Goal: Task Accomplishment & Management: Complete application form

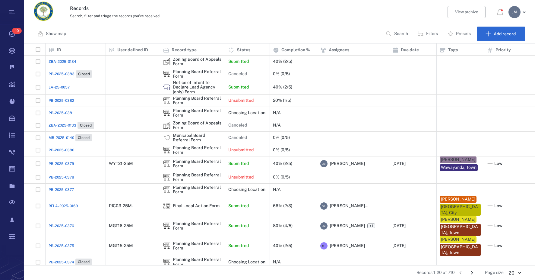
click at [428, 30] on button "Filters" at bounding box center [428, 34] width 29 height 14
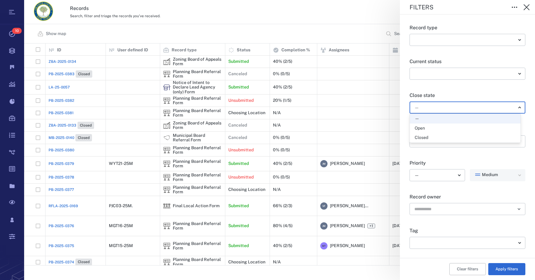
click at [432, 106] on body "Tasks 10 Records Boards Dashboard Reports Record types Guide steps Rules Form b…" at bounding box center [267, 140] width 535 height 280
click at [426, 128] on div "Open" at bounding box center [465, 128] width 101 height 6
type input "*****"
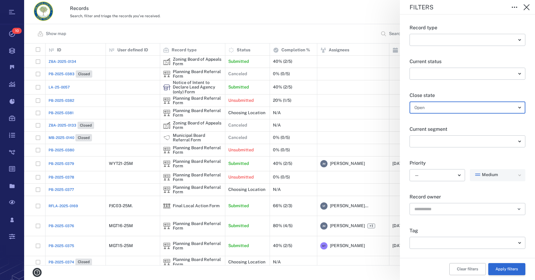
click at [506, 271] on button "Apply filters" at bounding box center [507, 269] width 37 height 12
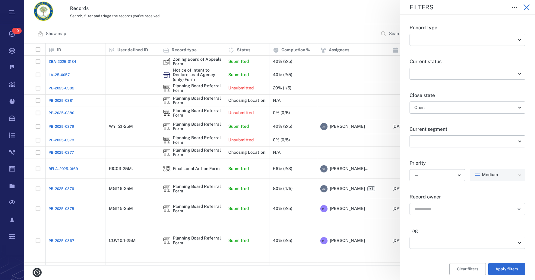
click at [528, 8] on icon "button" at bounding box center [527, 7] width 6 height 6
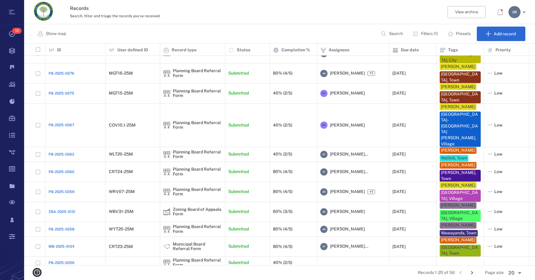
scroll to position [116, 0]
click at [471, 272] on icon "Go to next page" at bounding box center [472, 272] width 7 height 7
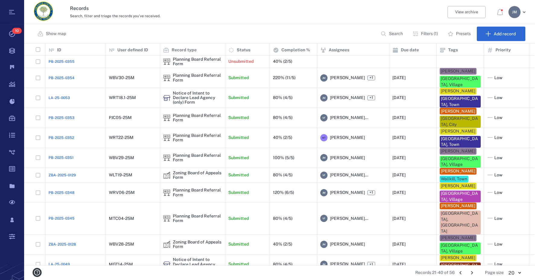
scroll to position [30, 0]
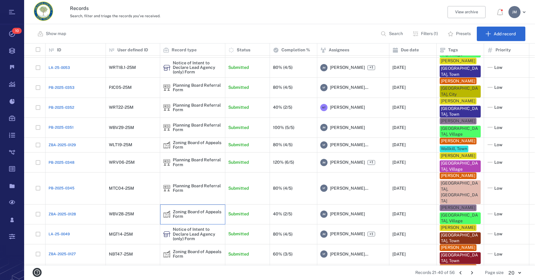
click at [184, 209] on div "Zoning Board of Appeals Form" at bounding box center [197, 213] width 49 height 9
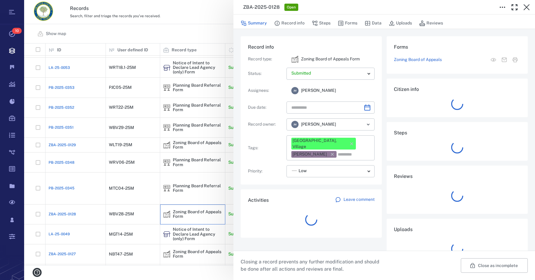
type input "**********"
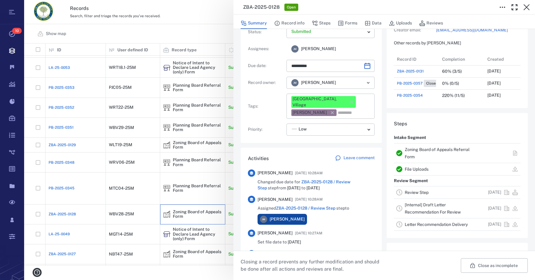
scroll to position [60, 0]
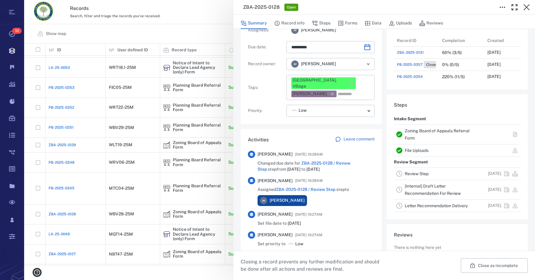
click at [413, 172] on link "Review Step" at bounding box center [417, 173] width 24 height 5
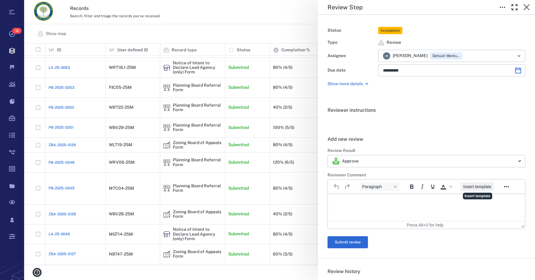
click at [478, 187] on span "Insert template" at bounding box center [478, 186] width 28 height 5
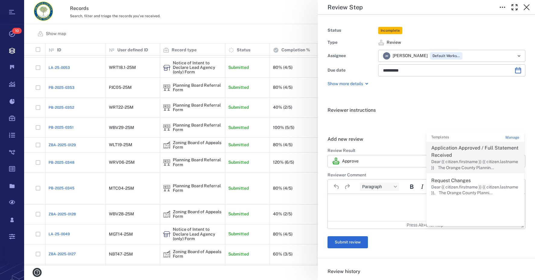
click at [451, 159] on p "Dear {{ citizen.firstname }} {{ citizen.lastname }} The Orange County Plannin..." at bounding box center [476, 165] width 88 height 12
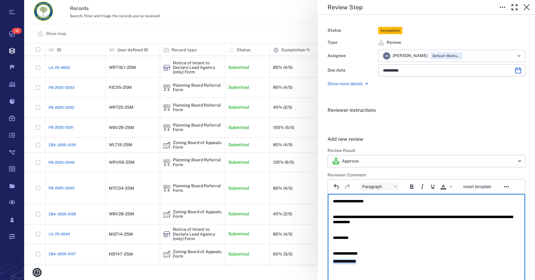
drag, startPoint x: 372, startPoint y: 260, endPoint x: 298, endPoint y: 264, distance: 73.8
click at [328, 264] on html "**********" at bounding box center [426, 231] width 197 height 75
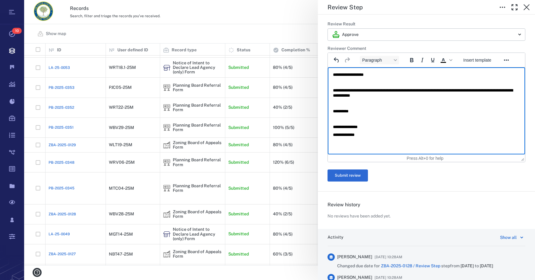
scroll to position [151, 0]
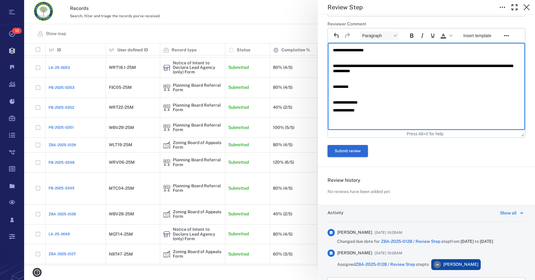
click at [357, 150] on button "Submit review" at bounding box center [348, 151] width 40 height 12
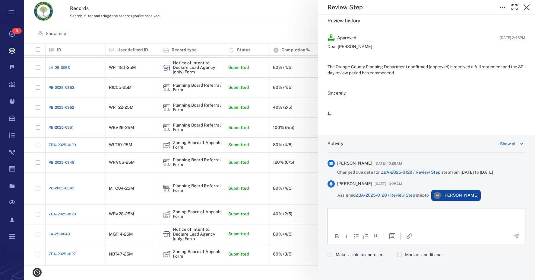
scroll to position [0, 0]
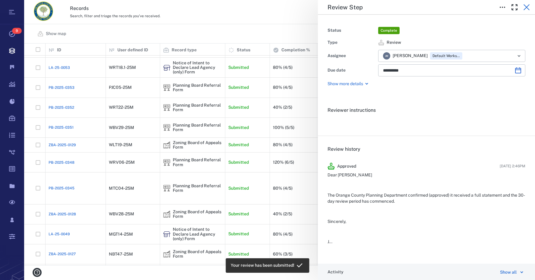
click at [526, 7] on icon "button" at bounding box center [527, 7] width 6 height 6
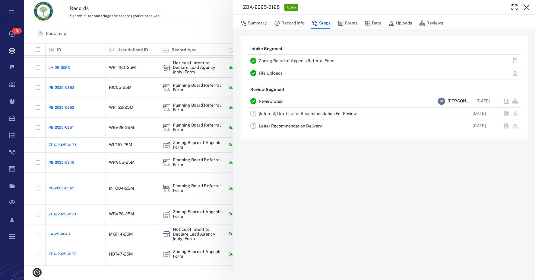
click at [303, 111] on link "[Internal] Draft Letter Recommendation For Review" at bounding box center [308, 113] width 98 height 5
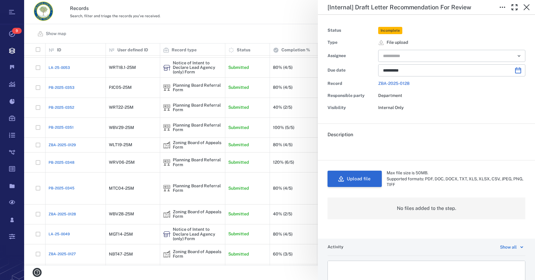
click at [356, 177] on button "Upload file" at bounding box center [355, 179] width 54 height 16
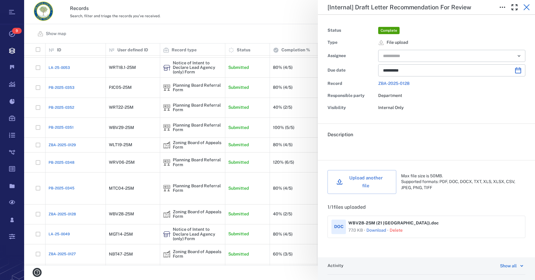
click at [527, 7] on icon "button" at bounding box center [527, 7] width 6 height 6
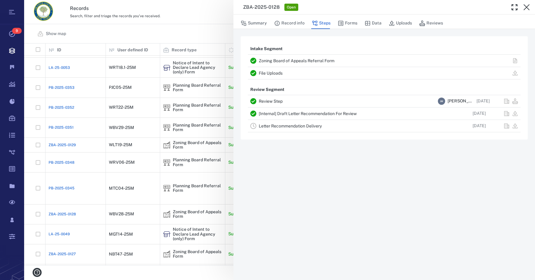
click at [527, 7] on icon "button" at bounding box center [527, 7] width 6 height 6
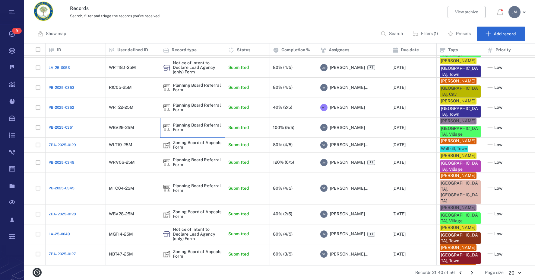
click at [174, 123] on div "Planning Board Referral Form" at bounding box center [197, 127] width 49 height 9
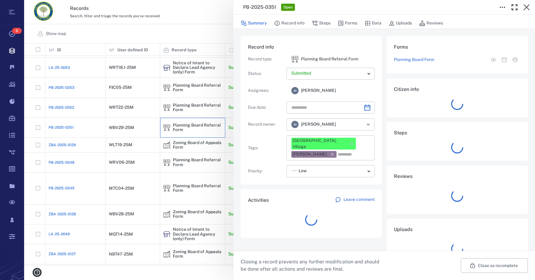
type input "**********"
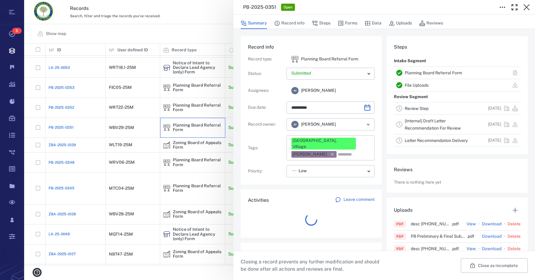
scroll to position [314, 115]
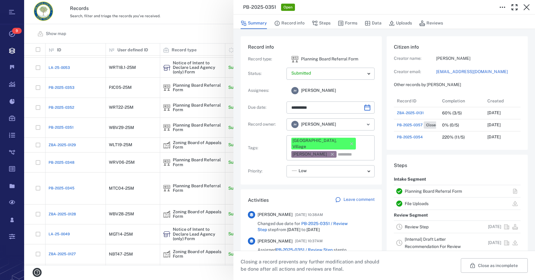
click at [420, 226] on link "Review Step" at bounding box center [417, 226] width 24 height 5
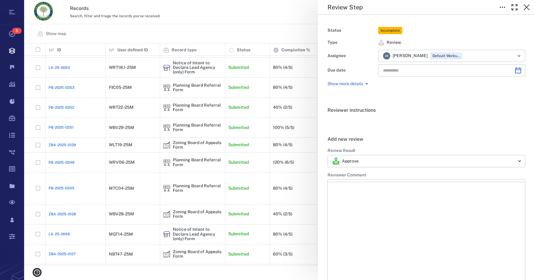
type input "**********"
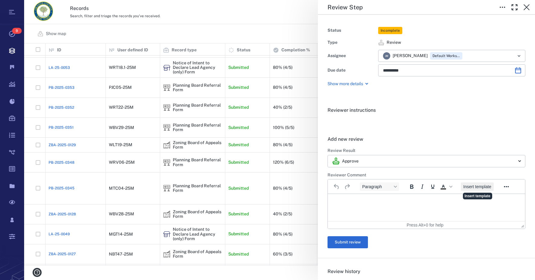
click at [483, 188] on span "Insert template" at bounding box center [478, 186] width 28 height 5
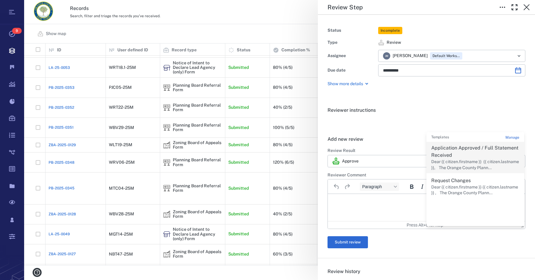
click at [461, 151] on p "Application Approved / Full Statement Received" at bounding box center [476, 151] width 88 height 14
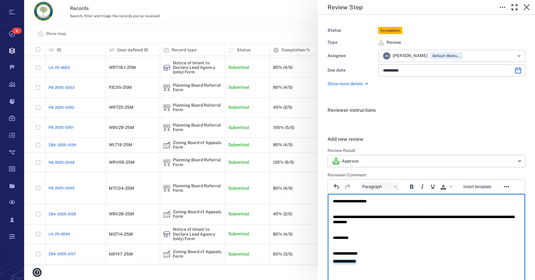
drag, startPoint x: 373, startPoint y: 260, endPoint x: 648, endPoint y: 460, distance: 340.2
click at [328, 267] on html "**********" at bounding box center [426, 231] width 197 height 75
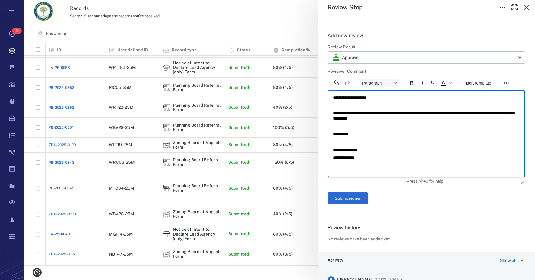
scroll to position [121, 0]
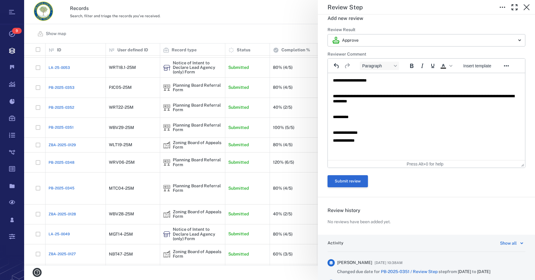
click at [348, 180] on button "Submit review" at bounding box center [348, 181] width 40 height 12
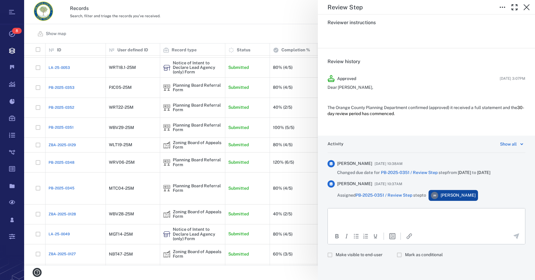
scroll to position [108, 0]
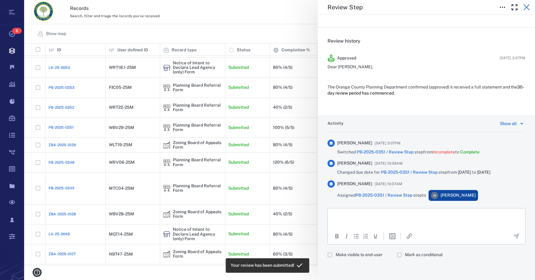
click at [526, 8] on icon "button" at bounding box center [526, 7] width 7 height 7
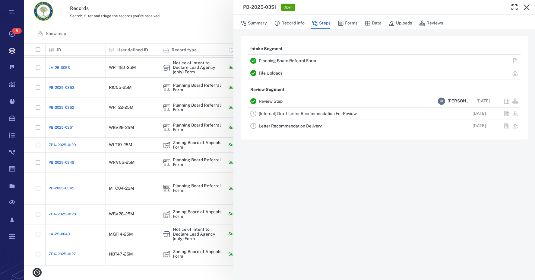
click at [313, 113] on link "[Internal] Draft Letter Recommendation For Review" at bounding box center [308, 113] width 98 height 5
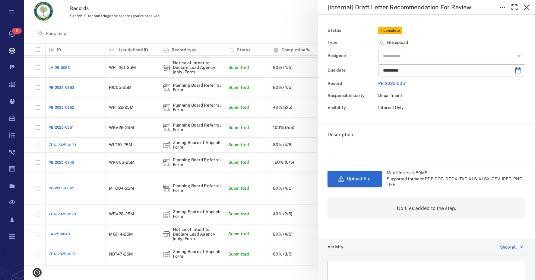
click at [353, 175] on button "Upload file" at bounding box center [355, 179] width 54 height 16
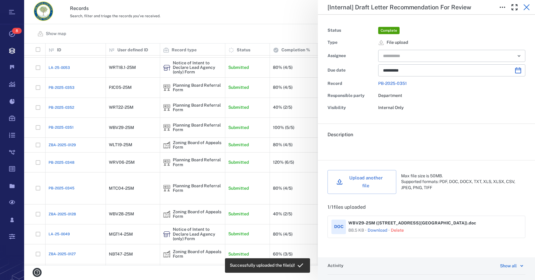
click at [528, 6] on icon "button" at bounding box center [527, 7] width 6 height 6
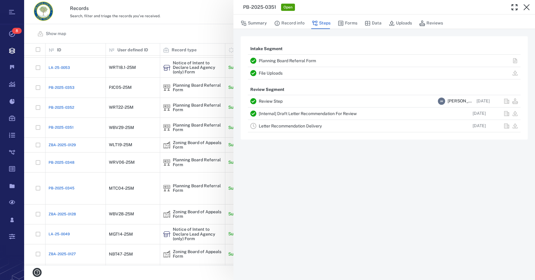
click at [528, 6] on icon "button" at bounding box center [527, 7] width 6 height 6
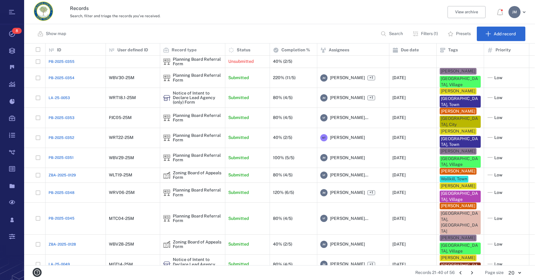
click at [462, 273] on icon "Go to previous page" at bounding box center [461, 272] width 7 height 7
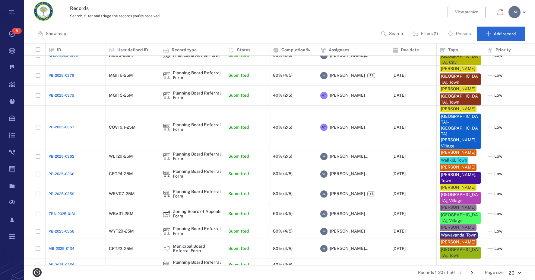
scroll to position [116, 0]
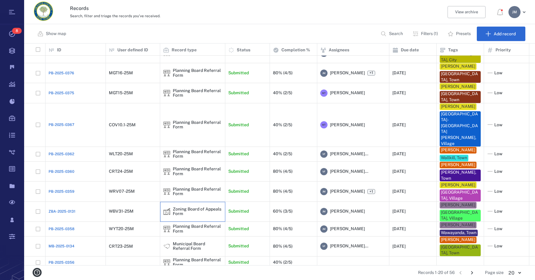
click at [185, 207] on div "Zoning Board of Appeals Form" at bounding box center [197, 211] width 49 height 9
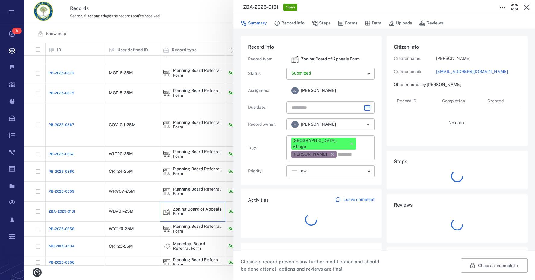
type input "**********"
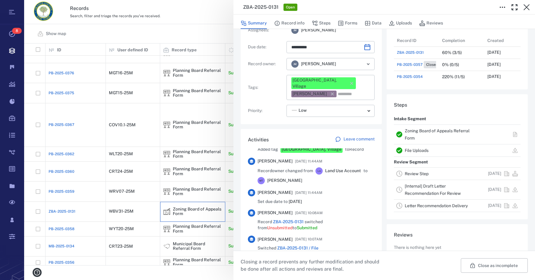
scroll to position [181, 0]
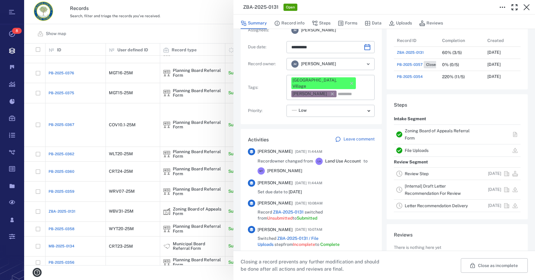
click at [410, 132] on link "Zoning Board of Appeals Referral Form" at bounding box center [437, 134] width 65 height 12
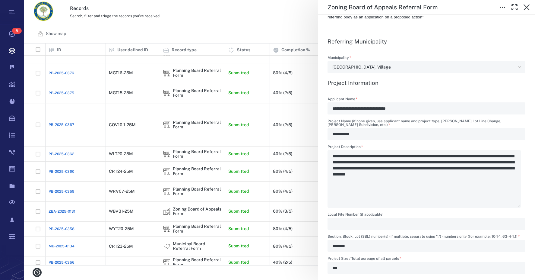
scroll to position [241, 0]
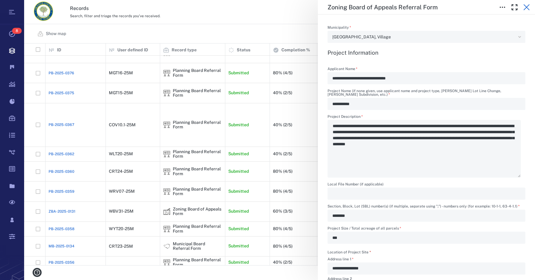
click at [525, 8] on icon "button" at bounding box center [526, 7] width 7 height 7
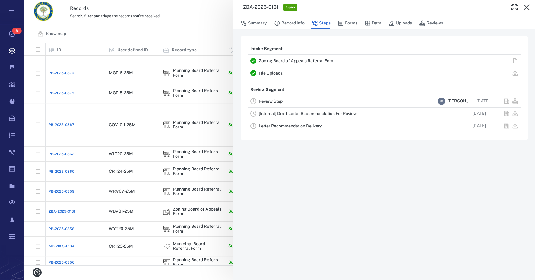
click at [525, 8] on icon "button" at bounding box center [526, 7] width 7 height 7
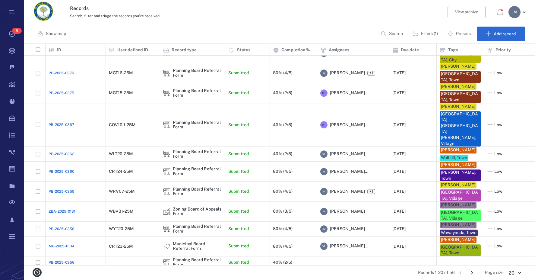
click at [473, 273] on icon "Go to next page" at bounding box center [472, 272] width 2 height 3
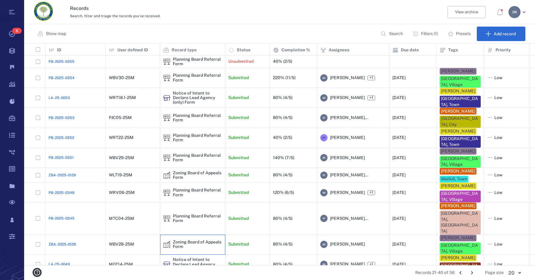
click at [179, 240] on div "Zoning Board of Appeals Form" at bounding box center [197, 244] width 49 height 9
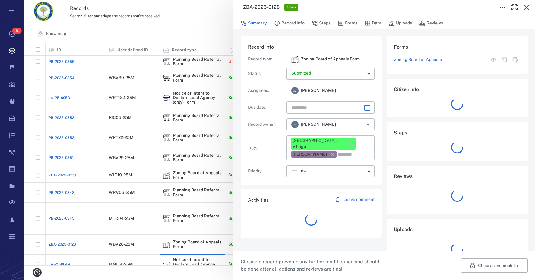
type input "**********"
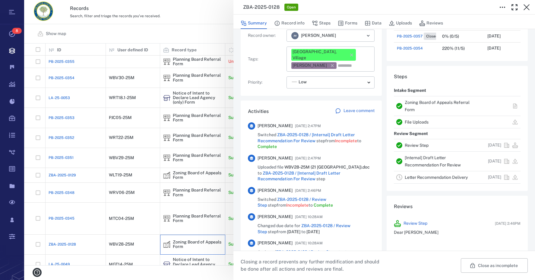
scroll to position [91, 0]
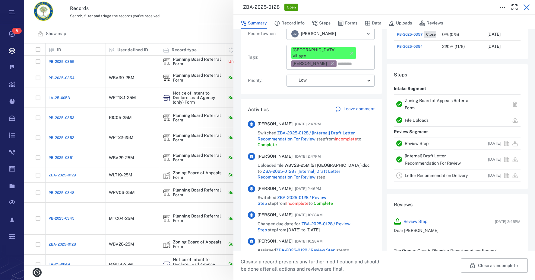
click at [527, 7] on icon "button" at bounding box center [527, 7] width 6 height 6
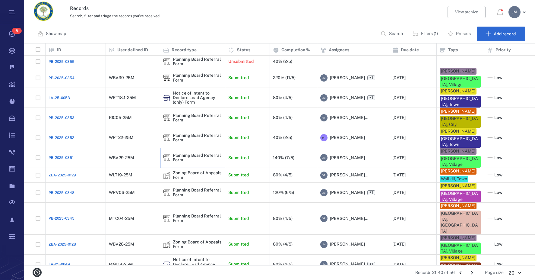
click at [177, 153] on div "Planning Board Referral Form" at bounding box center [197, 157] width 49 height 9
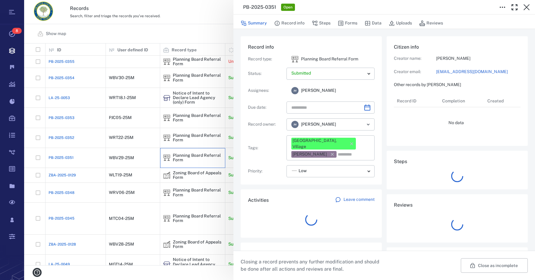
type input "**********"
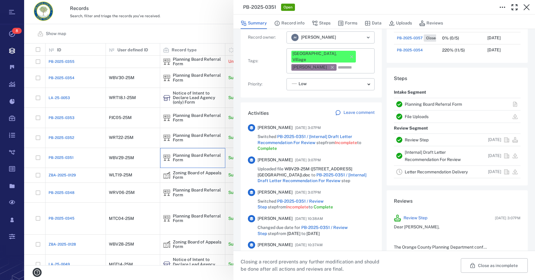
scroll to position [91, 0]
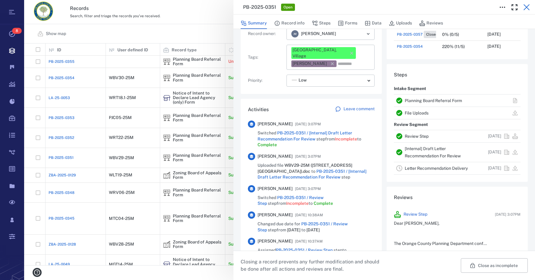
click at [528, 7] on icon "button" at bounding box center [527, 7] width 6 height 6
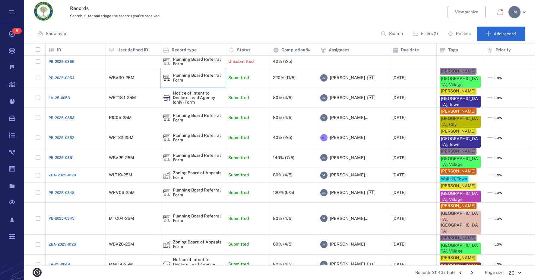
click at [179, 73] on div "Planning Board Referral Form" at bounding box center [197, 77] width 49 height 9
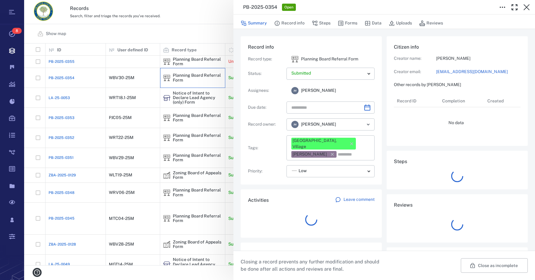
type input "**********"
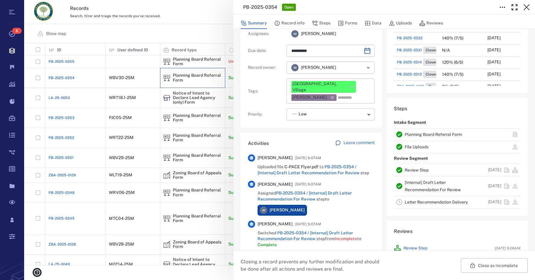
scroll to position [60, 0]
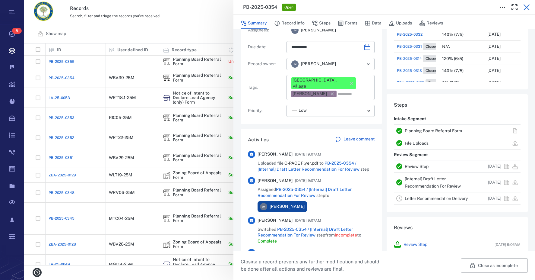
click at [525, 5] on icon "button" at bounding box center [526, 7] width 7 height 7
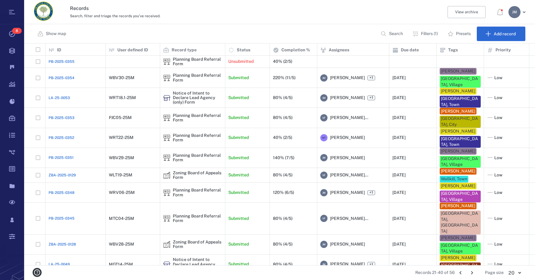
click at [462, 274] on icon "Go to previous page" at bounding box center [461, 272] width 7 height 7
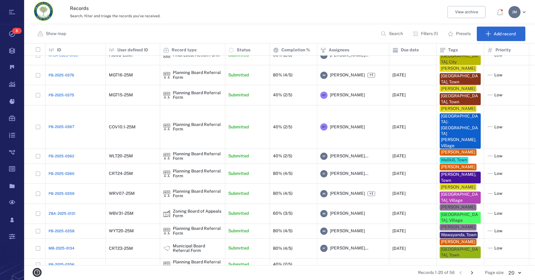
scroll to position [116, 0]
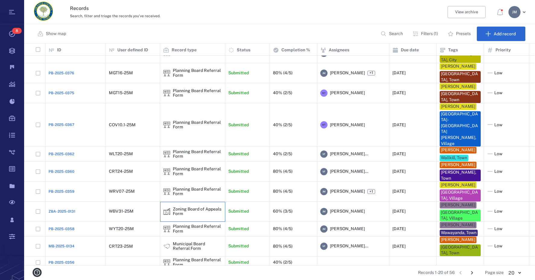
click at [177, 207] on div "Zoning Board of Appeals Form" at bounding box center [197, 211] width 49 height 9
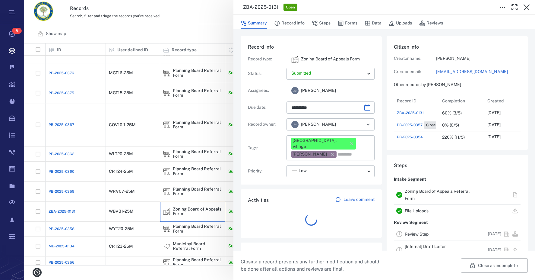
type input "**********"
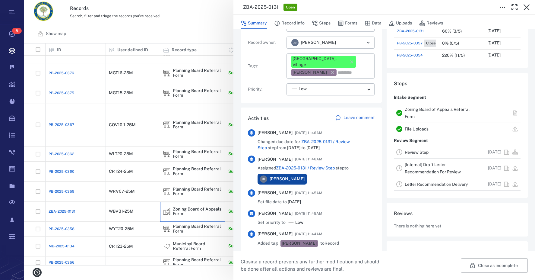
scroll to position [91, 0]
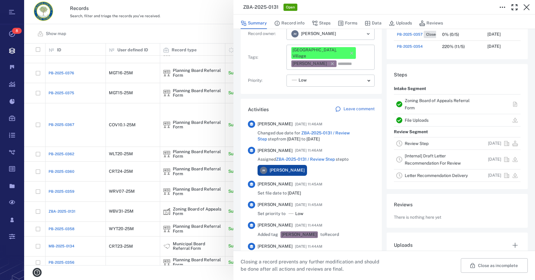
click at [413, 143] on link "Review Step" at bounding box center [417, 143] width 24 height 5
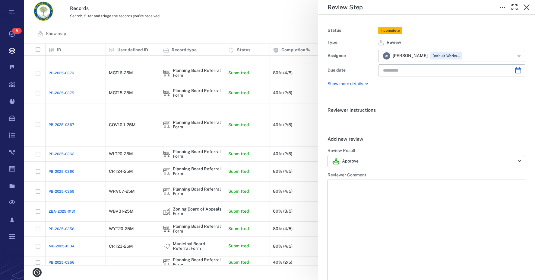
type input "**********"
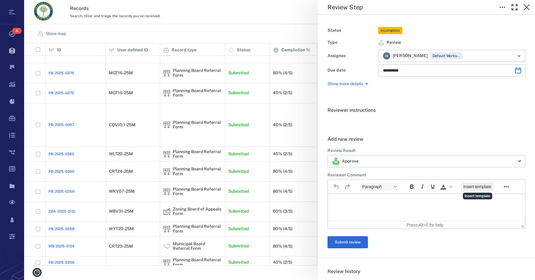
click at [481, 190] on button "Insert template" at bounding box center [477, 186] width 33 height 8
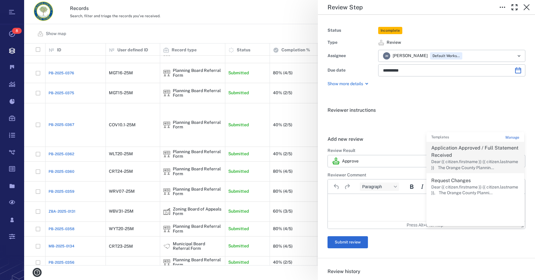
click at [456, 163] on p "Dear {{ citizen.firstname }} {{ citizen.lastname }} The Orange County Plannin..." at bounding box center [476, 165] width 88 height 12
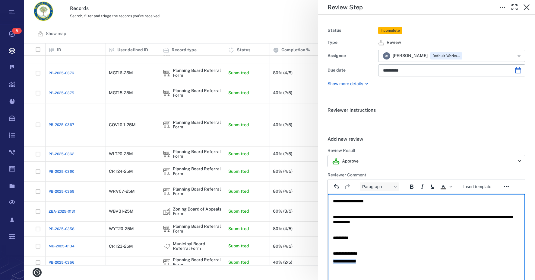
drag, startPoint x: 372, startPoint y: 260, endPoint x: 635, endPoint y: 458, distance: 329.4
click at [328, 264] on html "**********" at bounding box center [426, 231] width 197 height 75
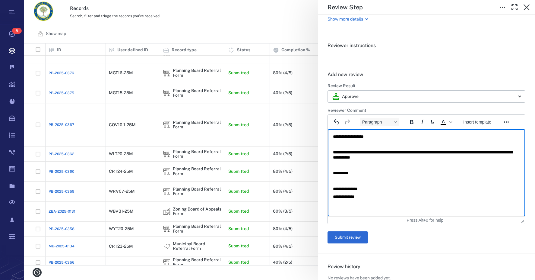
scroll to position [151, 0]
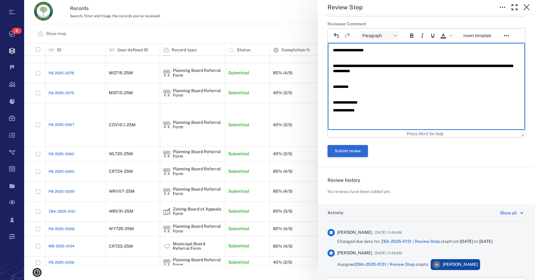
click at [348, 151] on button "Submit review" at bounding box center [348, 151] width 40 height 12
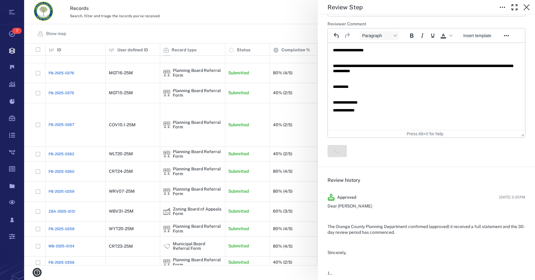
scroll to position [0, 0]
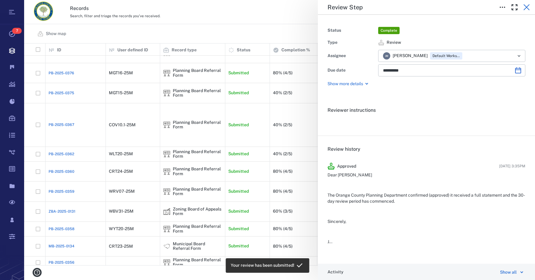
click at [525, 6] on icon "button" at bounding box center [527, 7] width 6 height 6
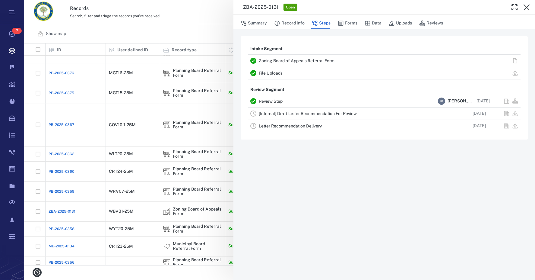
click at [275, 113] on link "[Internal] Draft Letter Recommendation For Review" at bounding box center [308, 113] width 98 height 5
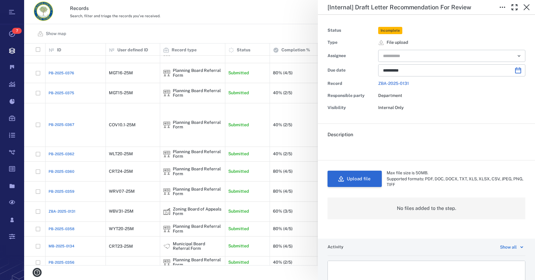
click at [366, 177] on button "Upload file" at bounding box center [355, 179] width 54 height 16
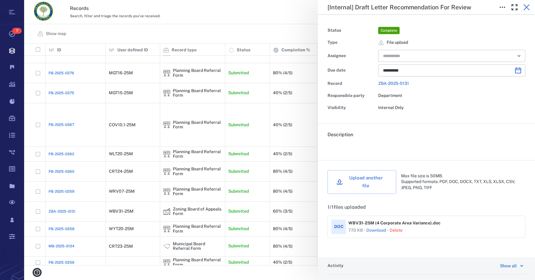
click at [528, 6] on icon "button" at bounding box center [527, 7] width 6 height 6
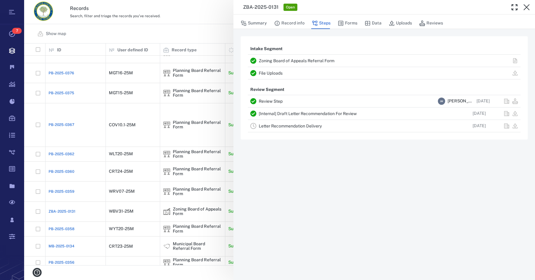
click at [528, 6] on icon "button" at bounding box center [527, 7] width 6 height 6
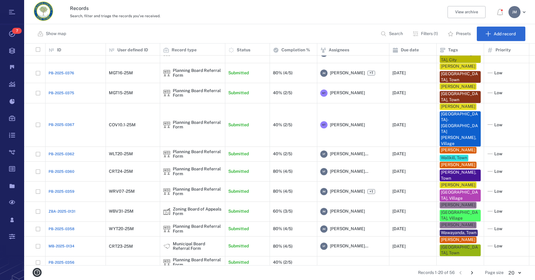
click at [514, 15] on div "[PERSON_NAME]" at bounding box center [515, 12] width 12 height 12
click at [487, 55] on span "Log out" at bounding box center [483, 53] width 15 height 6
